Goal: Use online tool/utility: Utilize a website feature to perform a specific function

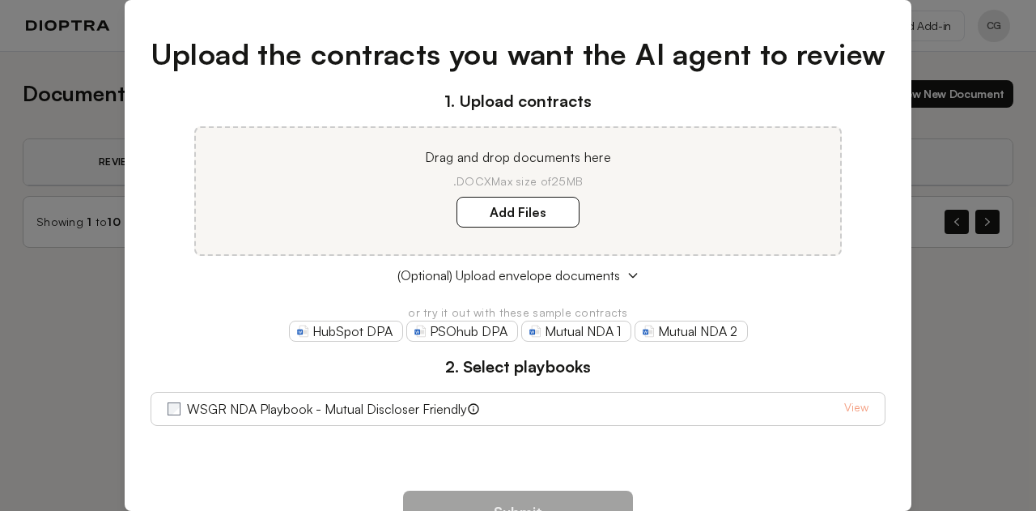
click at [1027, 382] on div "Upload the contracts you want the AI agent to review 1. Upload contracts Drag a…" at bounding box center [518, 255] width 1036 height 511
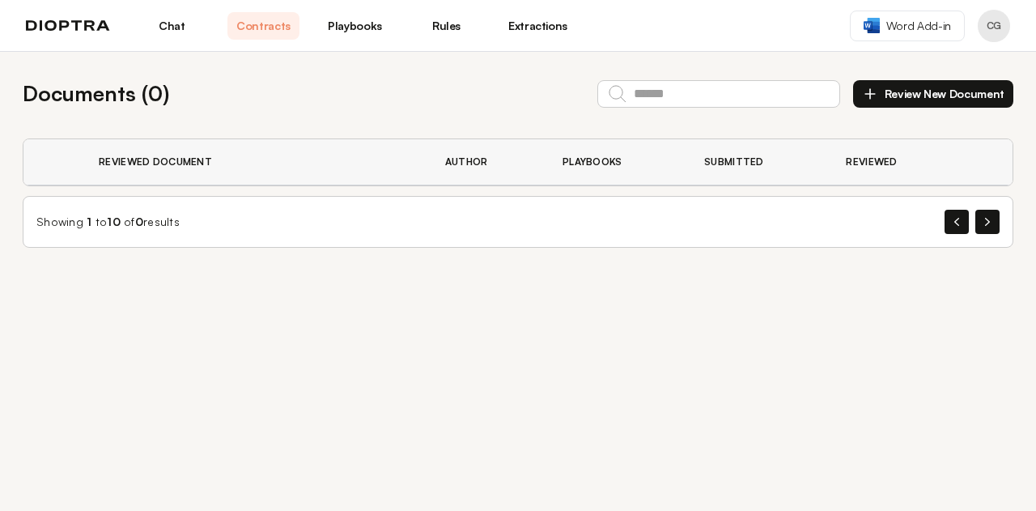
click at [192, 32] on link "Chat" at bounding box center [172, 26] width 72 height 28
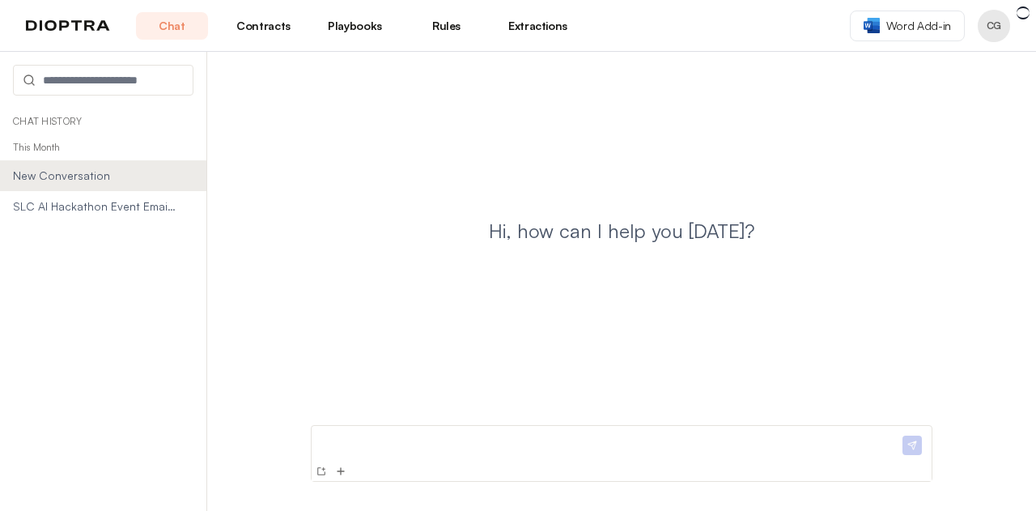
click at [105, 213] on span "SLC AI Hackathon Event Email Draft" at bounding box center [94, 206] width 163 height 16
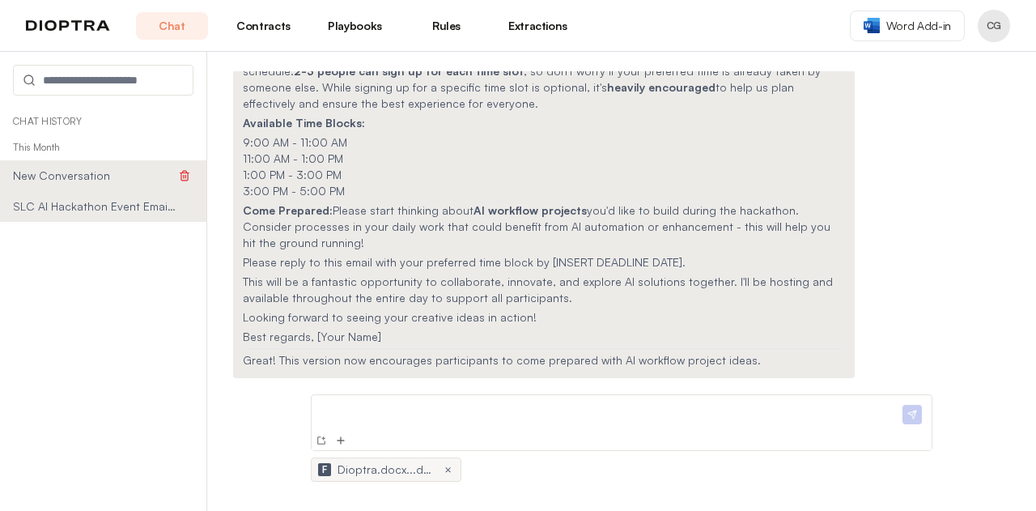
scroll to position [1835, 0]
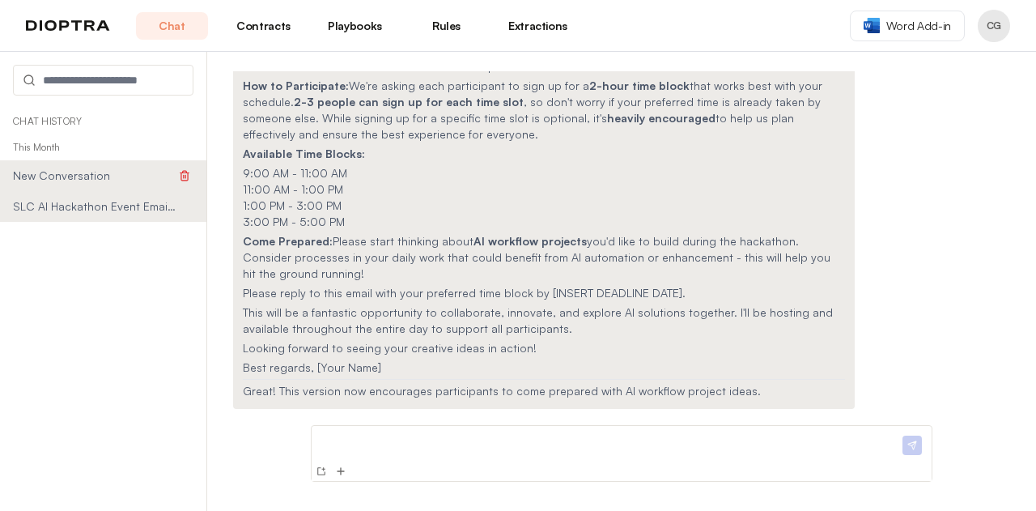
click at [71, 184] on li "New Conversation" at bounding box center [103, 175] width 206 height 31
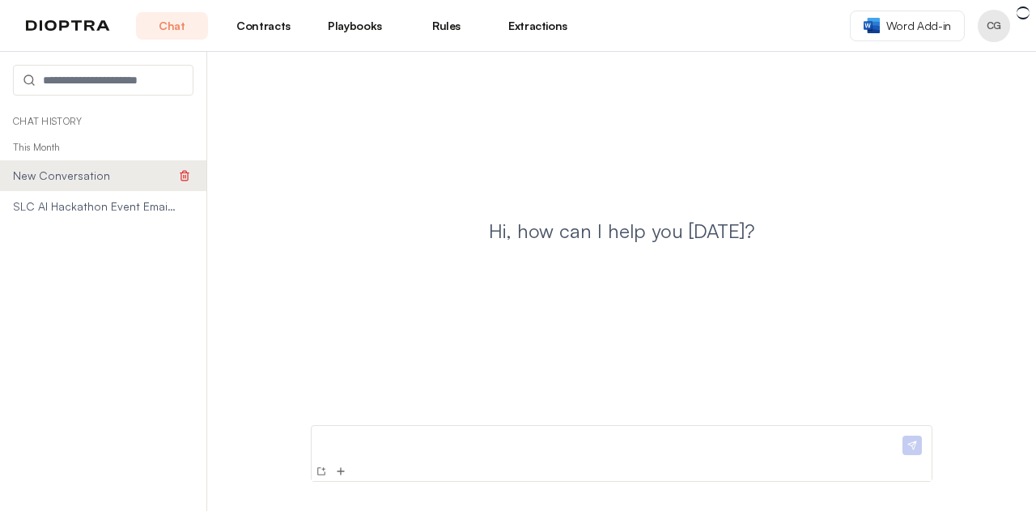
scroll to position [0, 0]
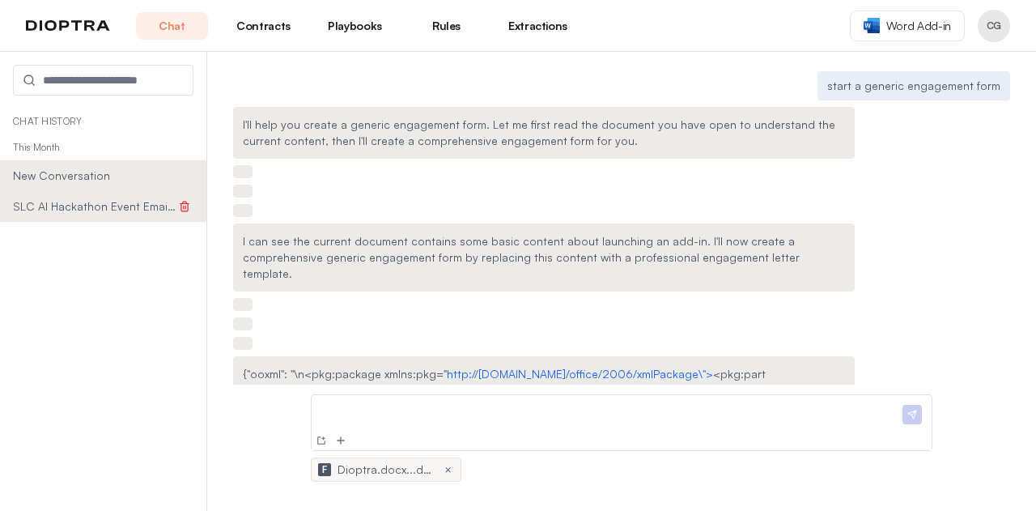
click at [100, 211] on span "SLC AI Hackathon Event Email Draft" at bounding box center [94, 206] width 163 height 16
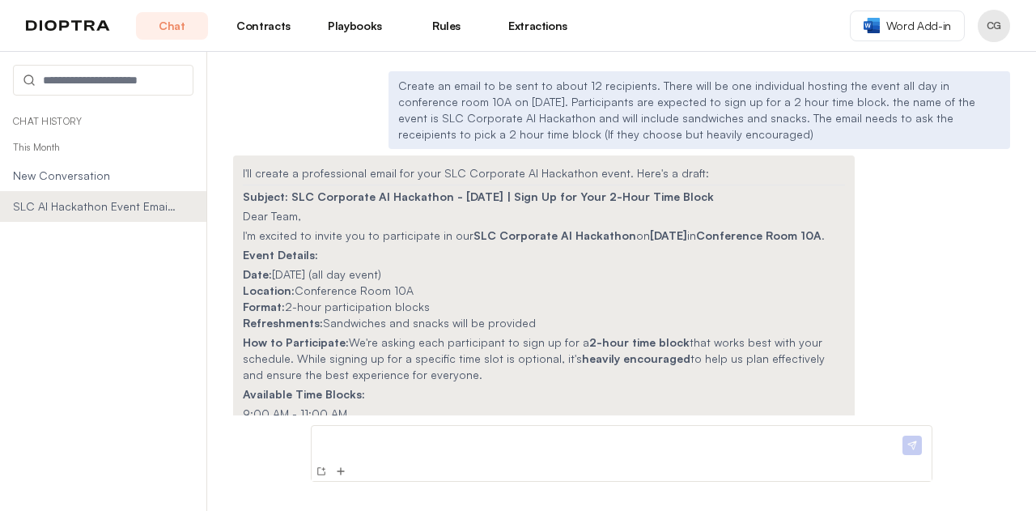
click at [84, 113] on div "Chat History" at bounding box center [103, 121] width 206 height 26
click at [70, 121] on p "Chat History" at bounding box center [103, 121] width 181 height 13
click at [57, 175] on span "New Conversation" at bounding box center [94, 176] width 163 height 16
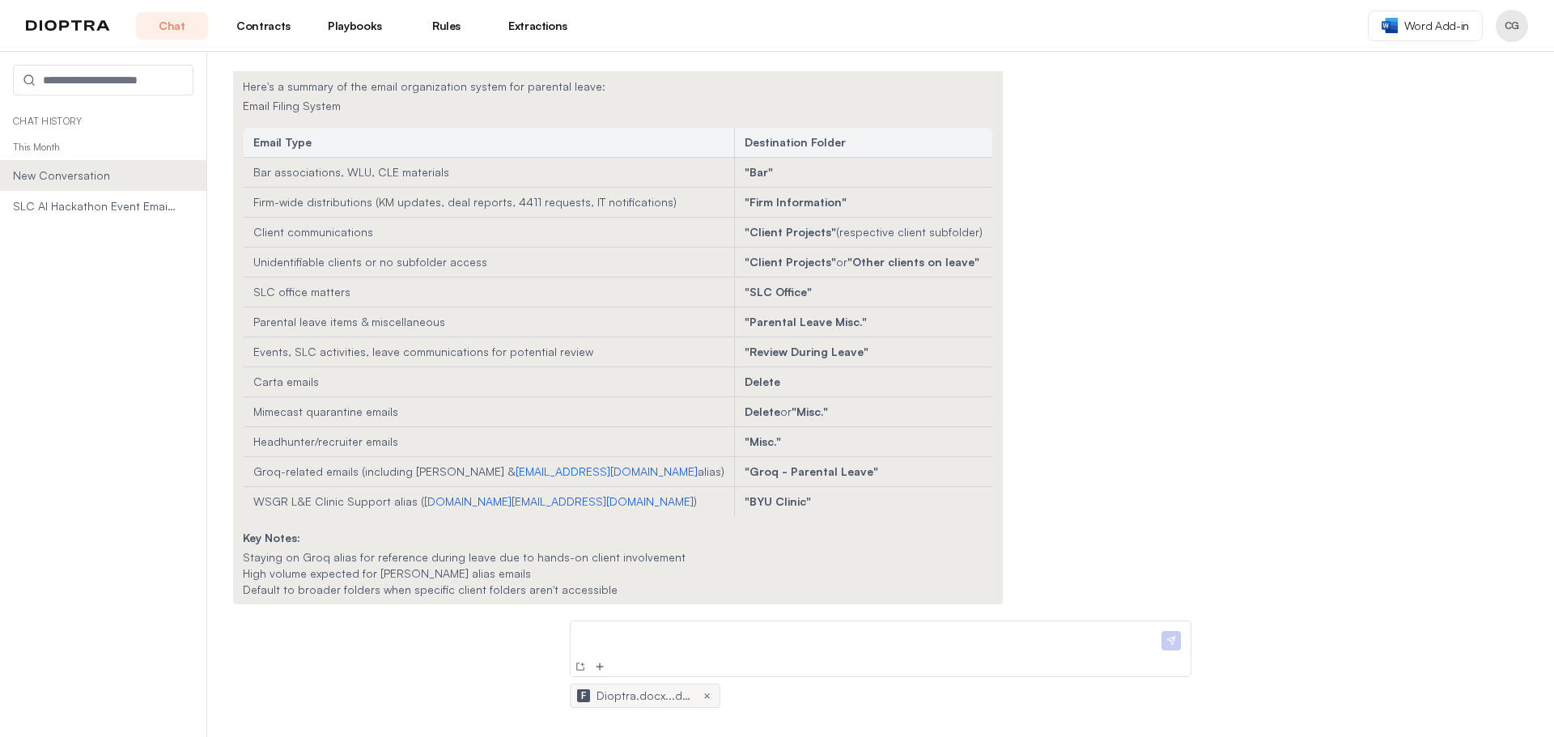
scroll to position [23266, 0]
